Goal: Task Accomplishment & Management: Manage account settings

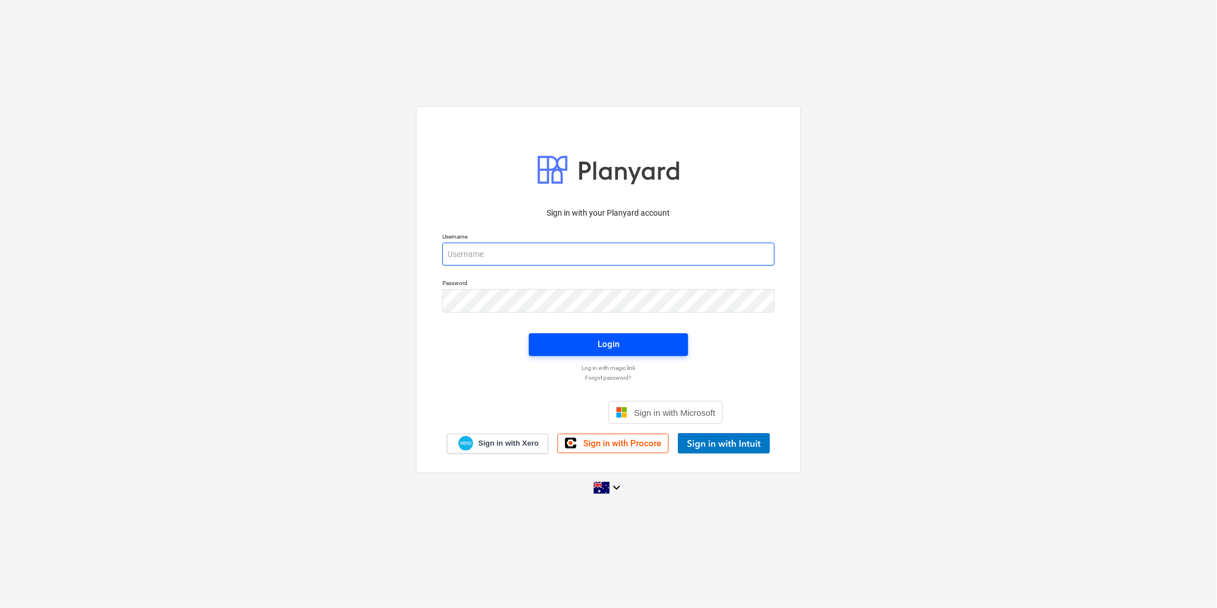
type input "[EMAIL_ADDRESS][DOMAIN_NAME]"
click at [640, 336] on span "Login" at bounding box center [609, 343] width 132 height 15
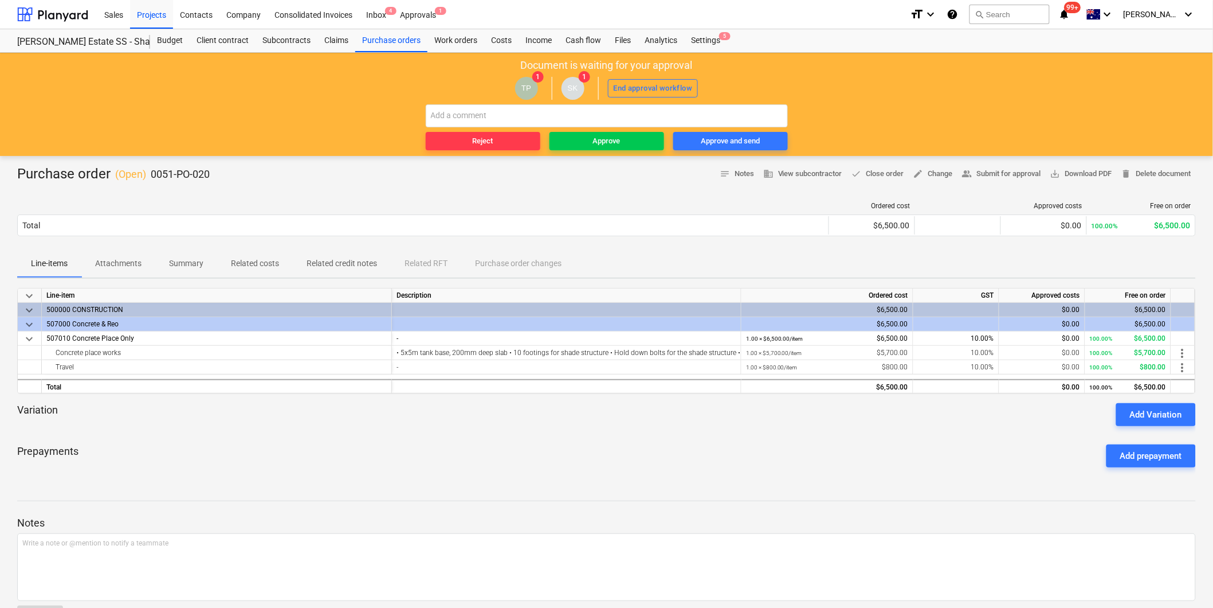
click at [112, 272] on span "Attachments" at bounding box center [118, 263] width 74 height 19
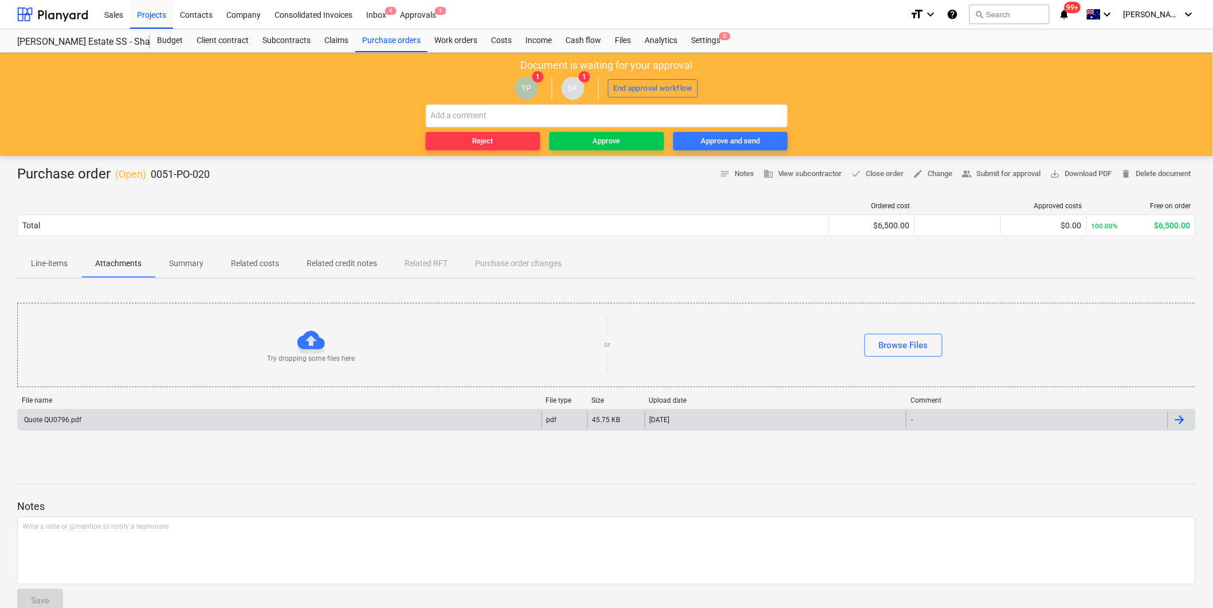
click at [111, 410] on div "Quote QU0796.pdf" at bounding box center [280, 419] width 524 height 18
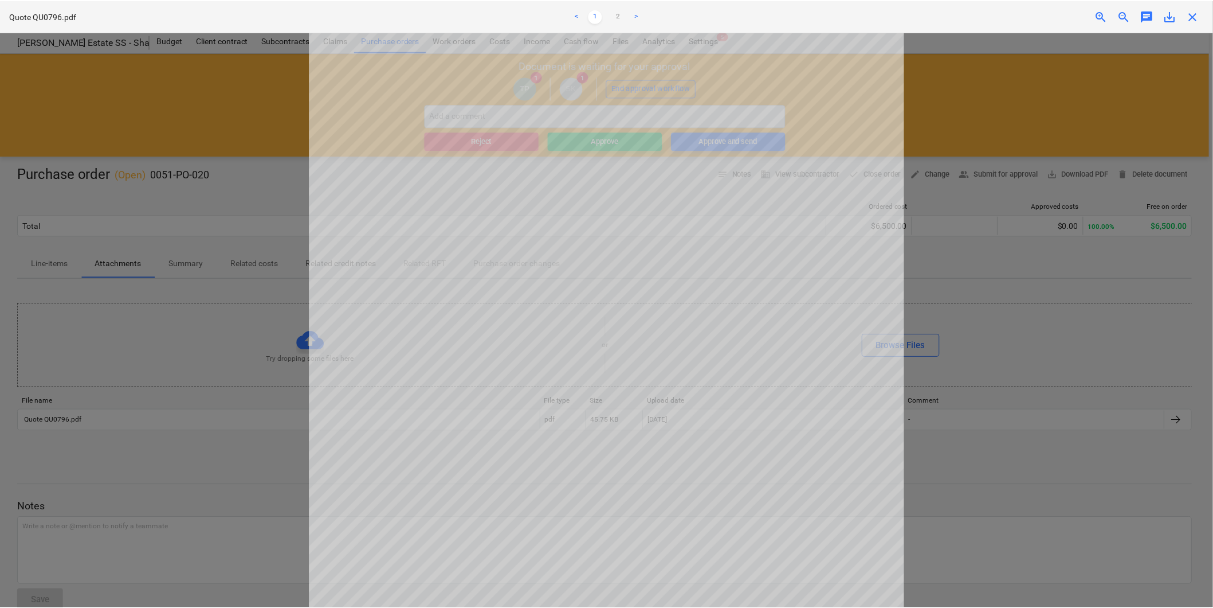
scroll to position [271, 0]
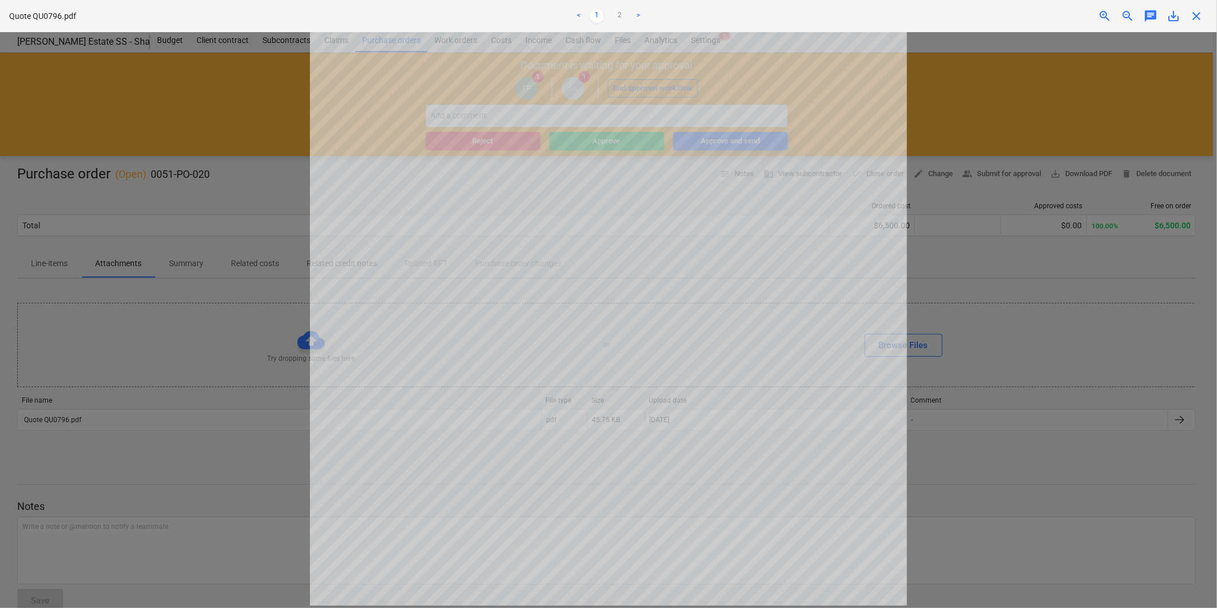
click at [1198, 21] on span "close" at bounding box center [1197, 16] width 14 height 14
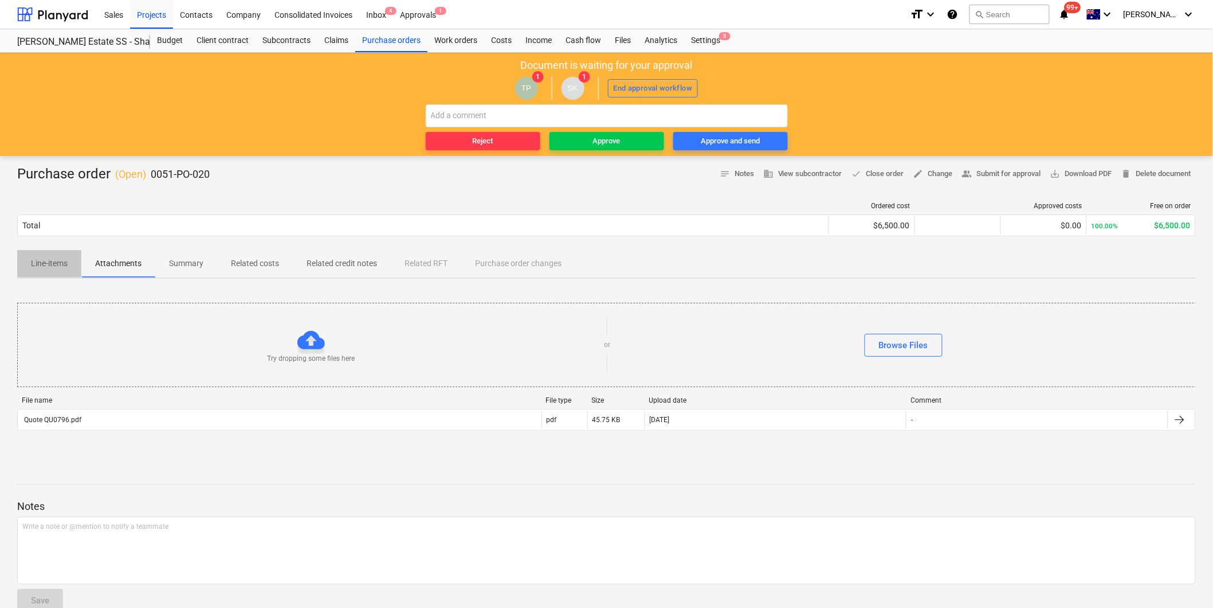
click at [60, 271] on span "Line-items" at bounding box center [49, 263] width 64 height 19
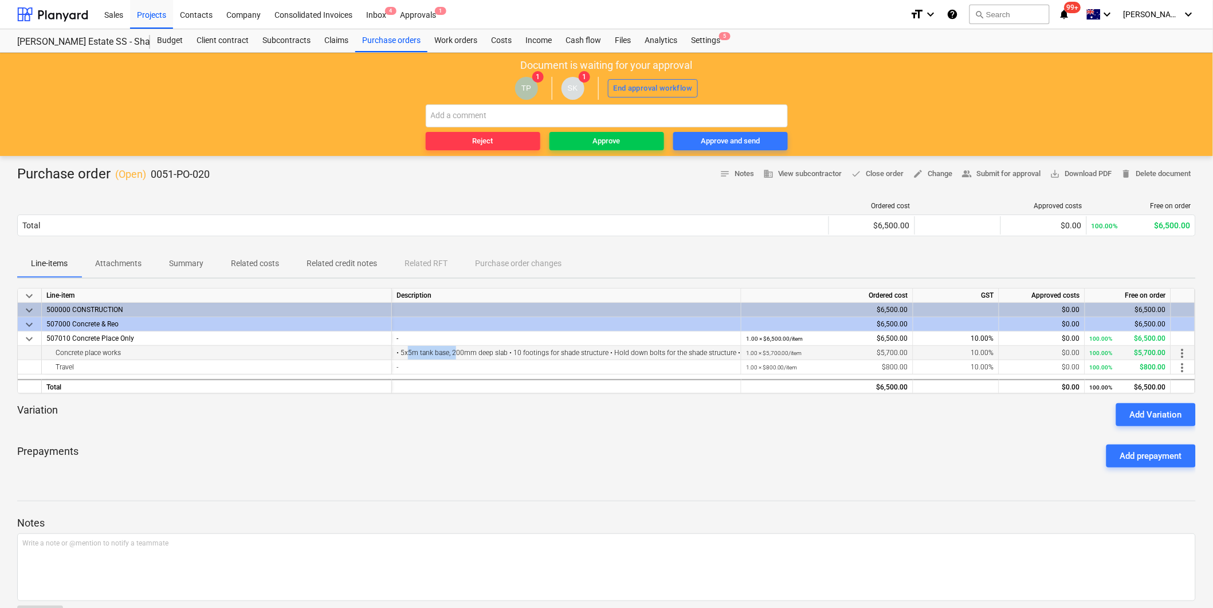
drag, startPoint x: 406, startPoint y: 356, endPoint x: 456, endPoint y: 356, distance: 50.4
click at [456, 356] on div "• 5x5m tank base, 200mm deep slab • 10 footings for shade structure • Hold down…" at bounding box center [567, 353] width 340 height 14
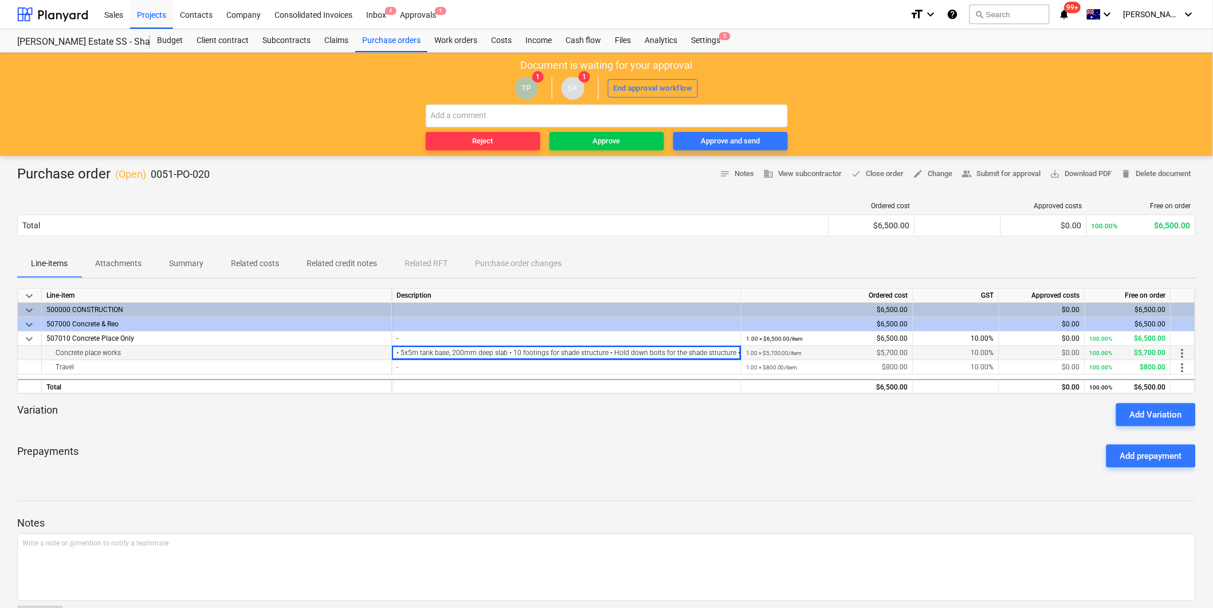
click at [476, 348] on div "• 5x5m tank base, 200mm deep slab • 10 footings for shade structure • Hold down…" at bounding box center [567, 353] width 340 height 14
drag, startPoint x: 495, startPoint y: 348, endPoint x: 544, endPoint y: 356, distance: 49.8
click at [544, 356] on div "• 5x5m tank base, 200mm deep slab • 10 footings for shade structure • Hold down…" at bounding box center [567, 353] width 340 height 14
drag, startPoint x: 544, startPoint y: 356, endPoint x: 534, endPoint y: 354, distance: 11.1
click at [534, 354] on div "• 5x5m tank base, 200mm deep slab • 10 footings for shade structure • Hold down…" at bounding box center [567, 353] width 340 height 14
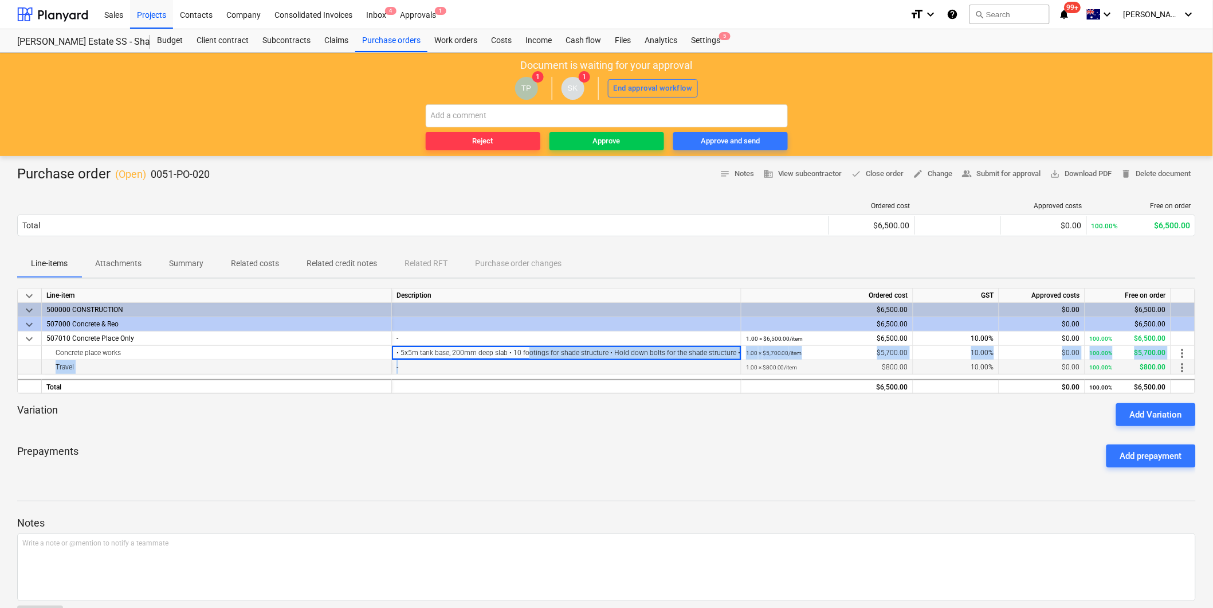
drag, startPoint x: 582, startPoint y: 360, endPoint x: 596, endPoint y: 361, distance: 14.4
click at [596, 361] on div "keyboard_arrow_down Line-item Description Ordered cost GST Approved costs Free …" at bounding box center [606, 341] width 1179 height 106
drag, startPoint x: 596, startPoint y: 361, endPoint x: 603, endPoint y: 355, distance: 9.0
click at [603, 355] on div "• 5x5m tank base, 200mm deep slab • 10 footings for shade structure • Hold down…" at bounding box center [567, 353] width 340 height 14
click at [602, 348] on div "• 5x5m tank base, 200mm deep slab • 10 footings for shade structure • Hold down…" at bounding box center [567, 353] width 340 height 14
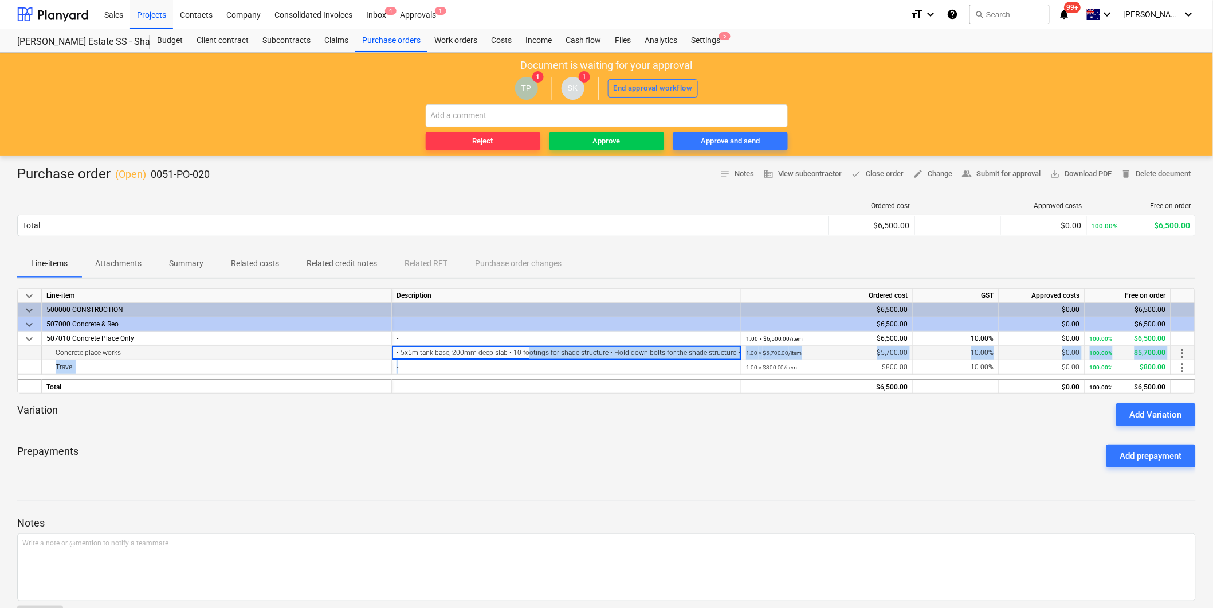
click at [712, 348] on div "• 5x5m tank base, 200mm deep slab • 10 footings for shade structure • Hold down…" at bounding box center [567, 353] width 340 height 14
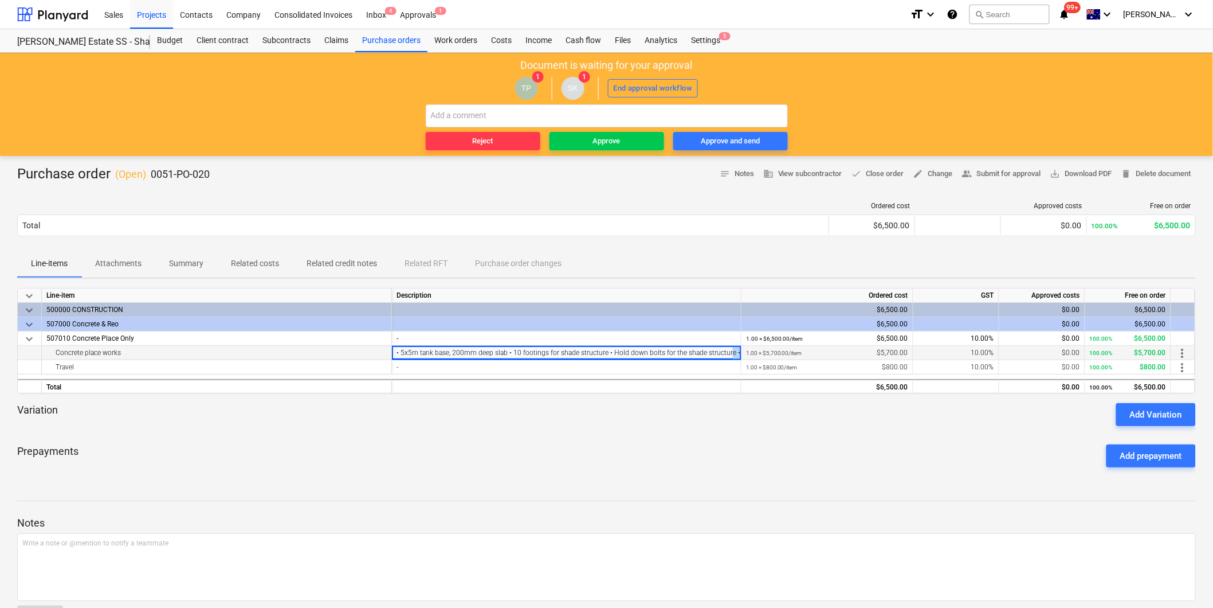
drag, startPoint x: 727, startPoint y: 350, endPoint x: 742, endPoint y: 355, distance: 16.3
click at [0, 0] on div "Concrete place works • 5x5m tank base, 200mm deep slab • 10 footings for shade …" at bounding box center [0, 0] width 0 height 0
drag, startPoint x: 742, startPoint y: 355, endPoint x: 735, endPoint y: 351, distance: 8.7
click at [735, 351] on div "• 5x5m tank base, 200mm deep slab • 10 footings for shade structure • Hold down…" at bounding box center [567, 353] width 340 height 14
click at [714, 410] on div "Variation Add Variation" at bounding box center [606, 414] width 1179 height 23
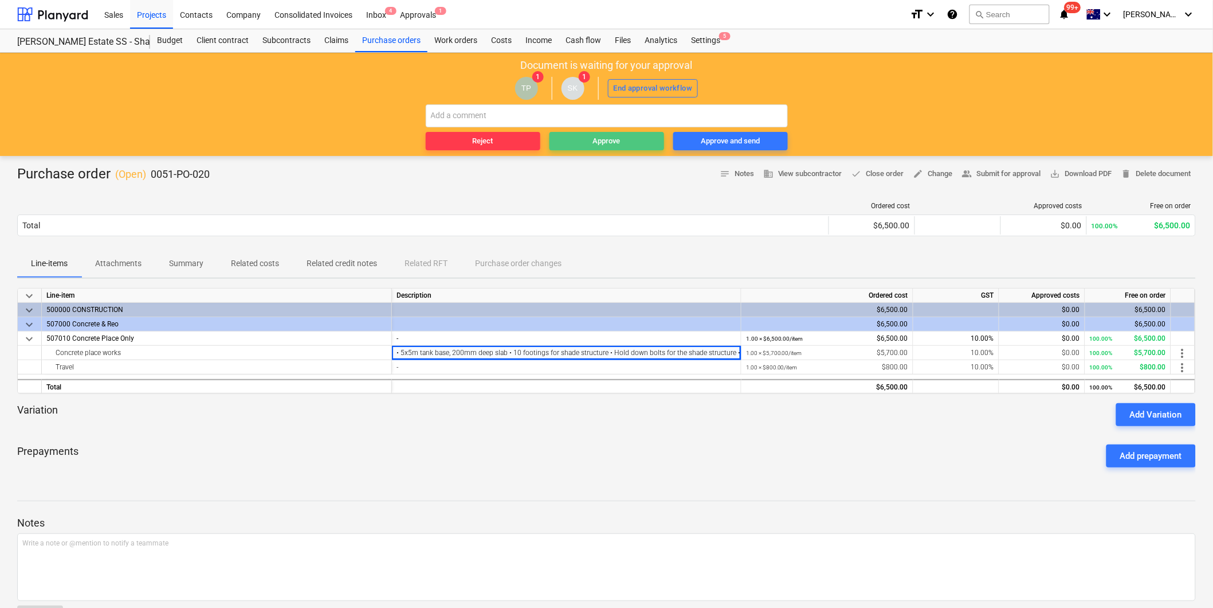
click at [605, 136] on div "Approve" at bounding box center [607, 141] width 28 height 13
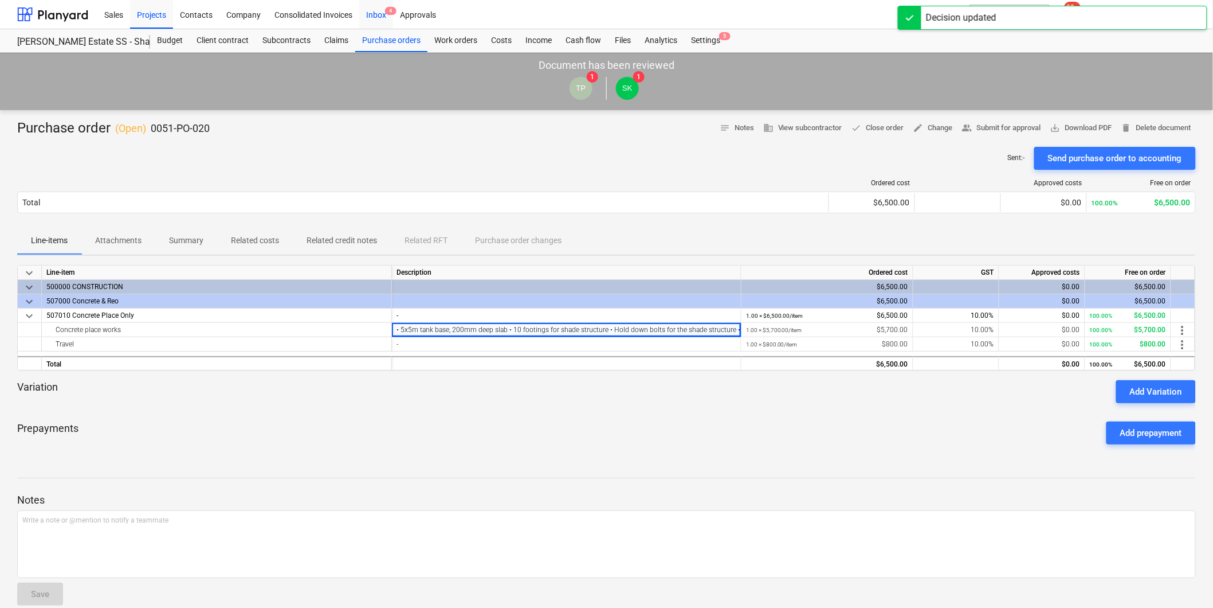
click at [365, 25] on div "Inbox 4" at bounding box center [376, 13] width 34 height 29
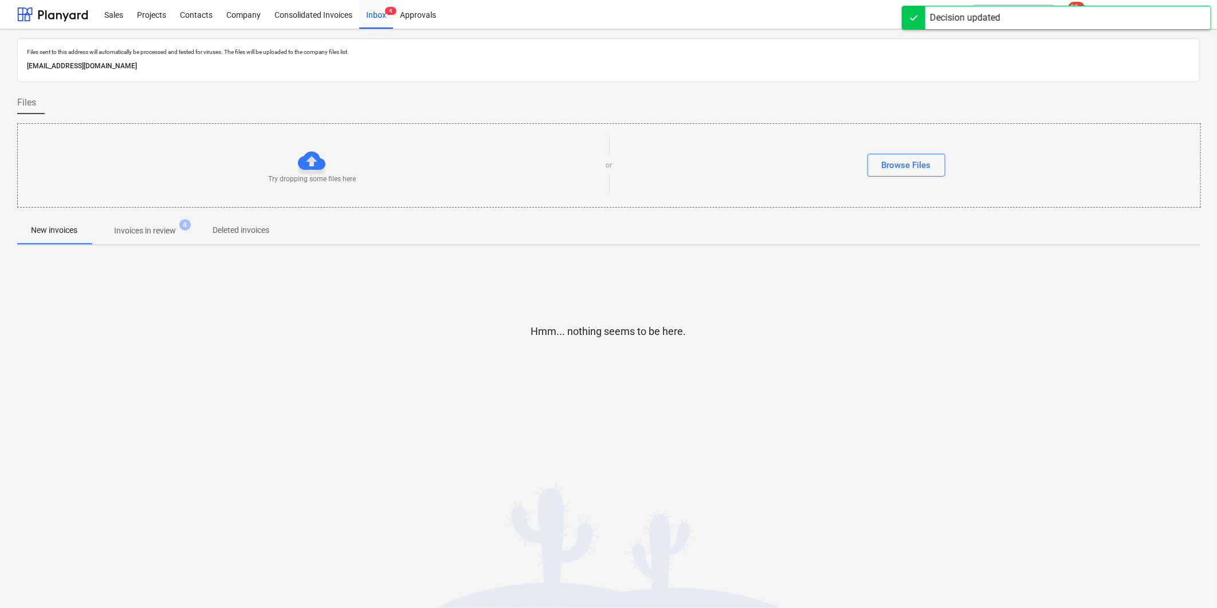
click at [152, 232] on p "Invoices in review" at bounding box center [145, 231] width 62 height 12
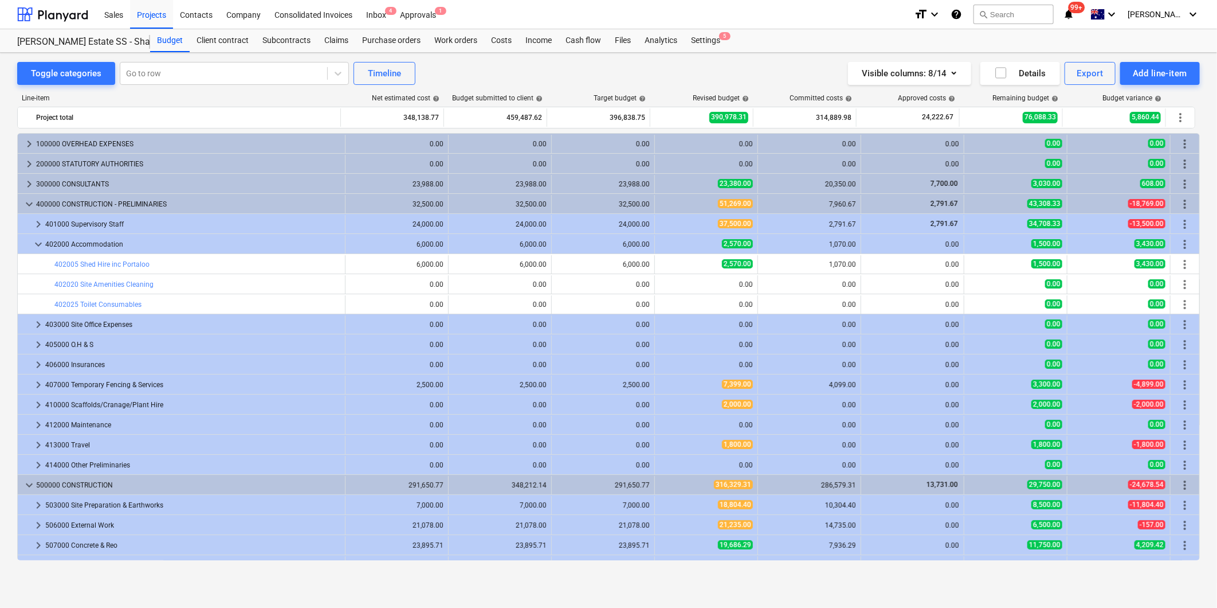
scroll to position [120, 0]
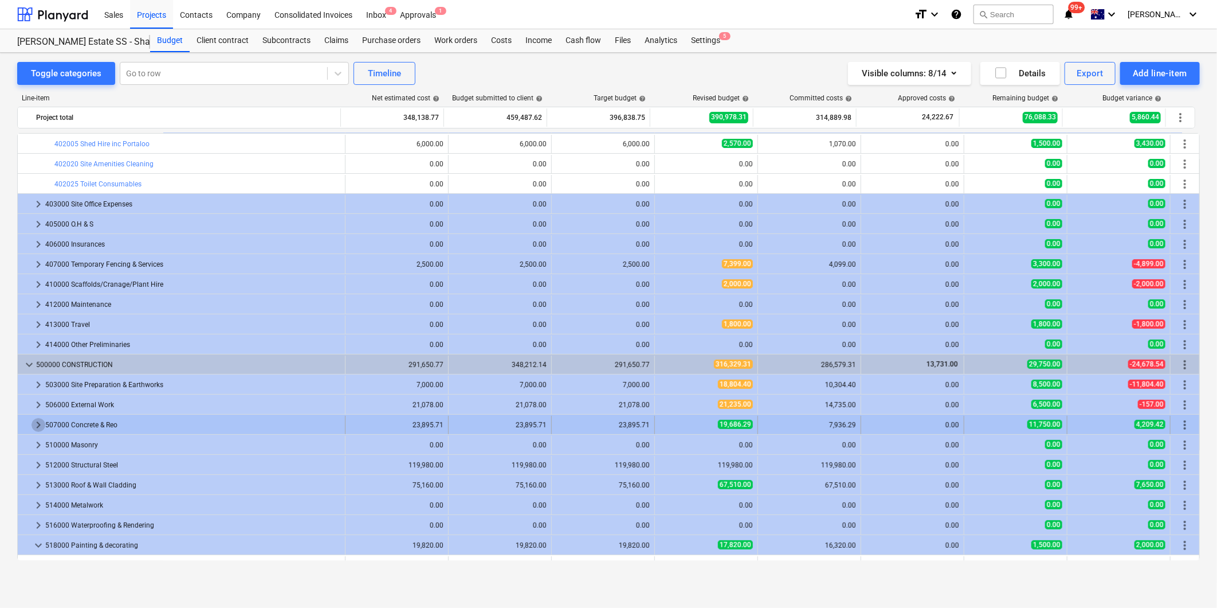
click at [33, 418] on span "keyboard_arrow_right" at bounding box center [39, 425] width 14 height 14
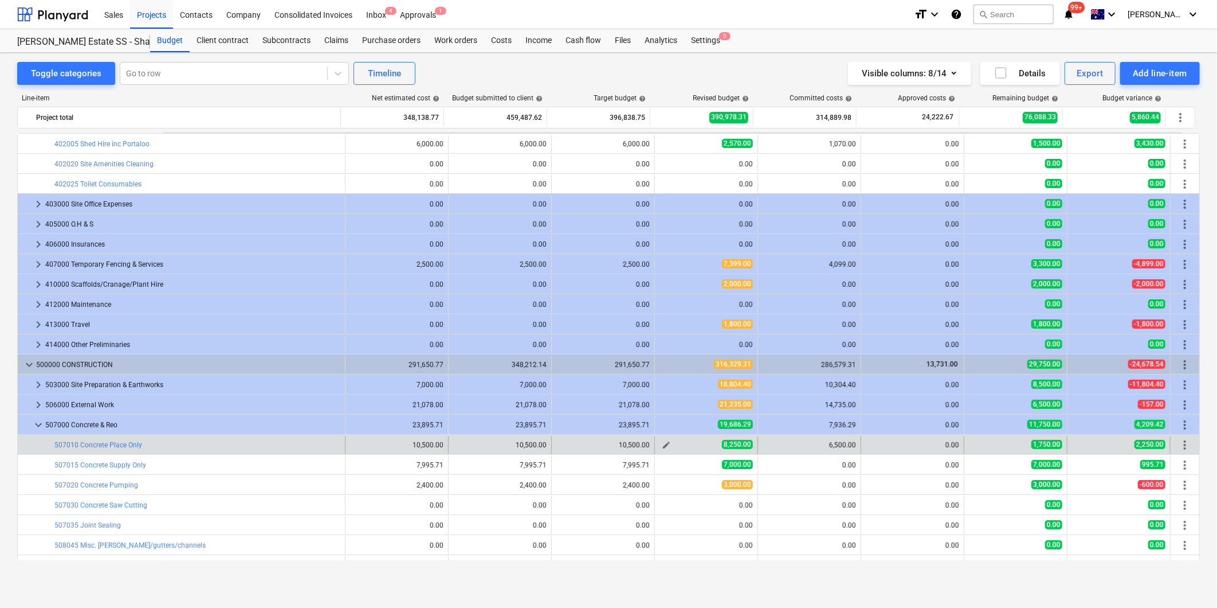
click at [664, 449] on span "edit" at bounding box center [666, 444] width 9 height 9
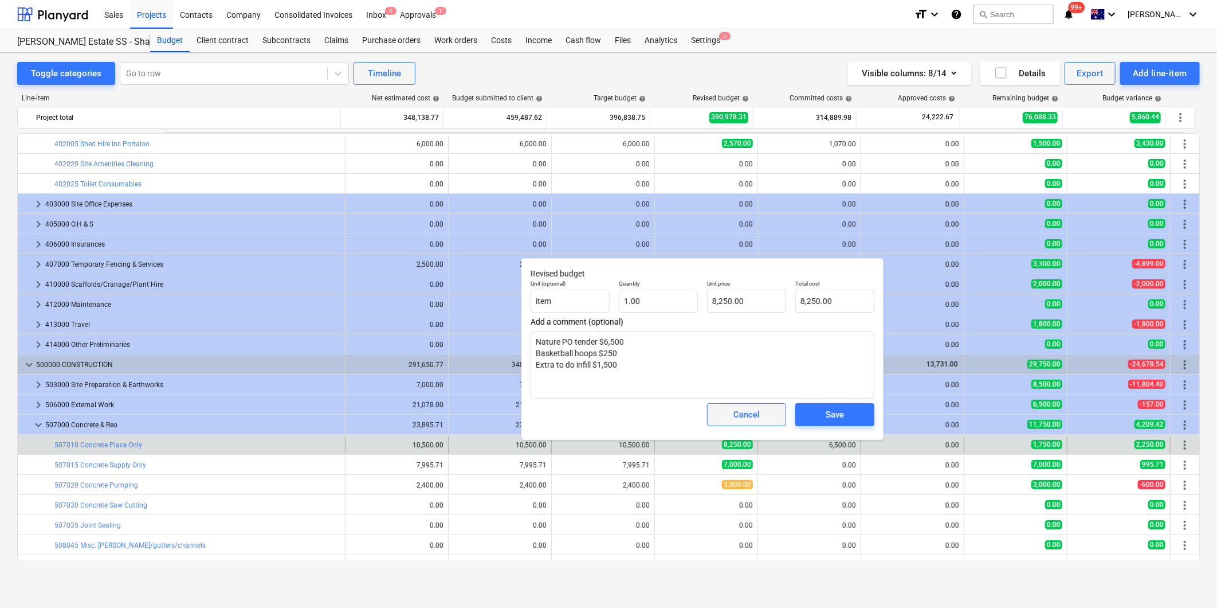
click at [726, 419] on span "Cancel" at bounding box center [747, 414] width 50 height 15
